Goal: Find specific page/section: Find specific page/section

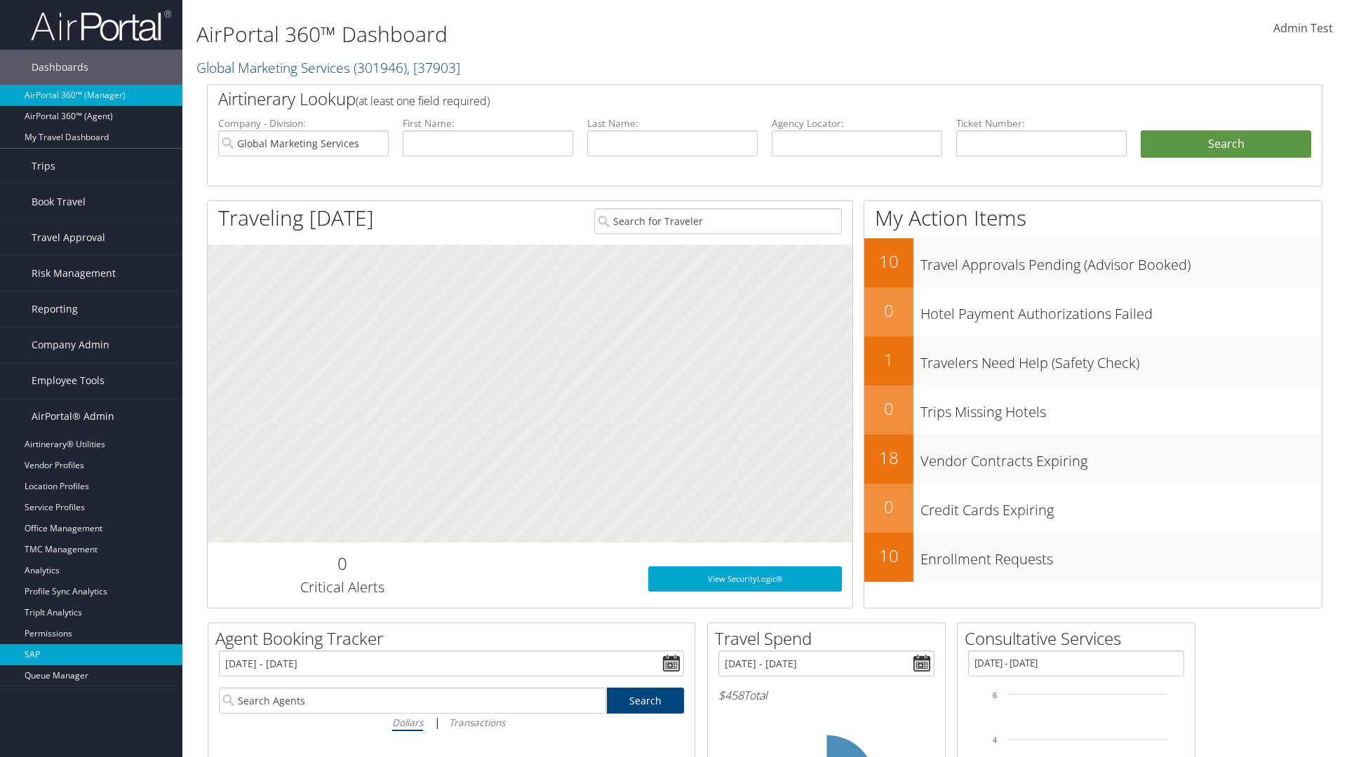
click at [91, 655] on link "SAP" at bounding box center [91, 655] width 182 height 21
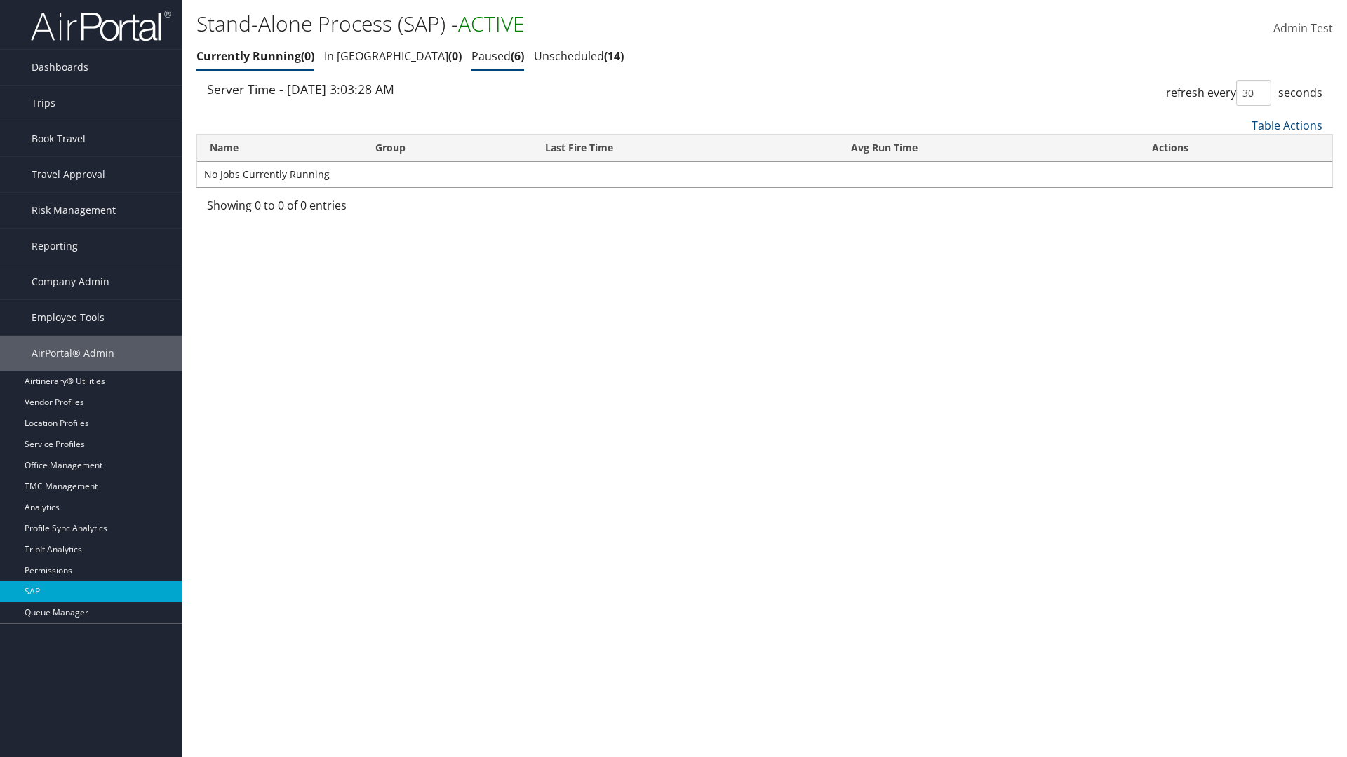
click at [471, 56] on link "Paused 6" at bounding box center [497, 55] width 53 height 15
